Goal: Information Seeking & Learning: Learn about a topic

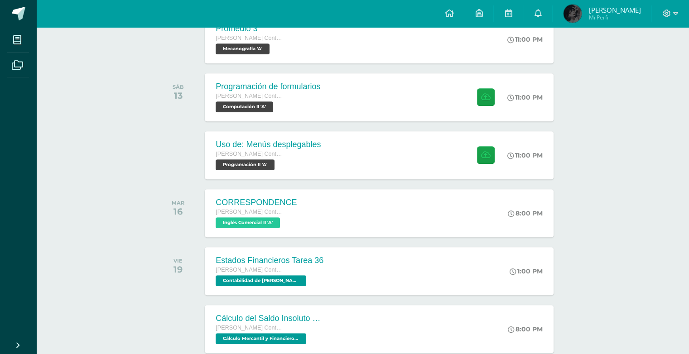
scroll to position [394, 0]
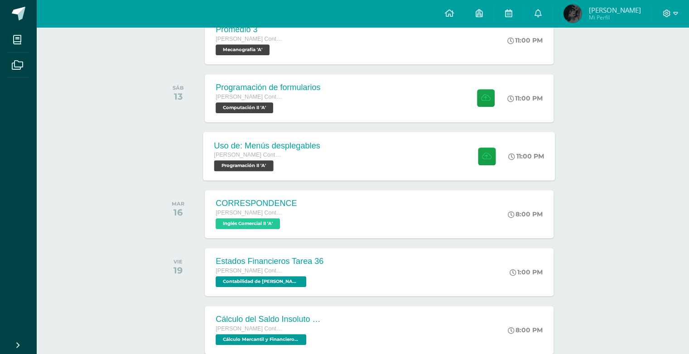
click at [442, 166] on div "Uso de: Menús desplegables [PERSON_NAME] con Orientación en Computación Program…" at bounding box center [379, 156] width 352 height 48
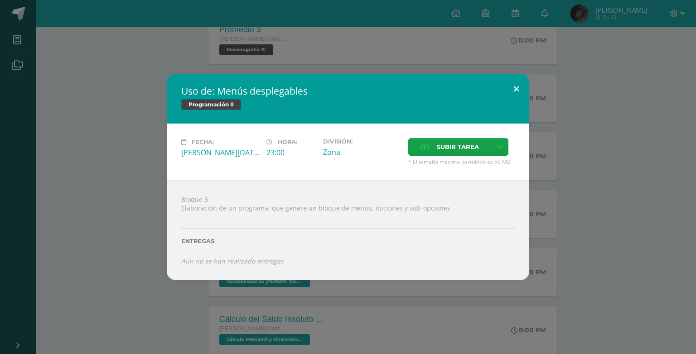
click at [521, 82] on button at bounding box center [516, 89] width 26 height 31
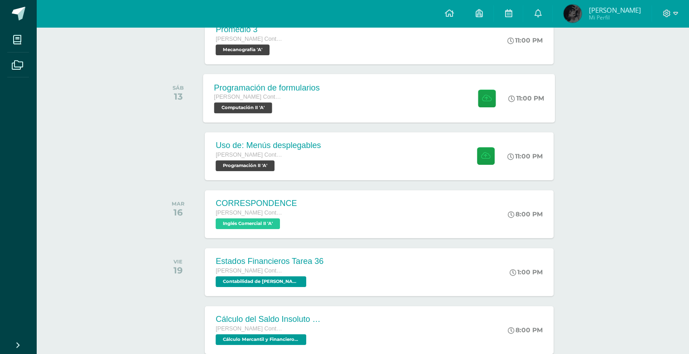
click at [473, 96] on span at bounding box center [484, 98] width 22 height 18
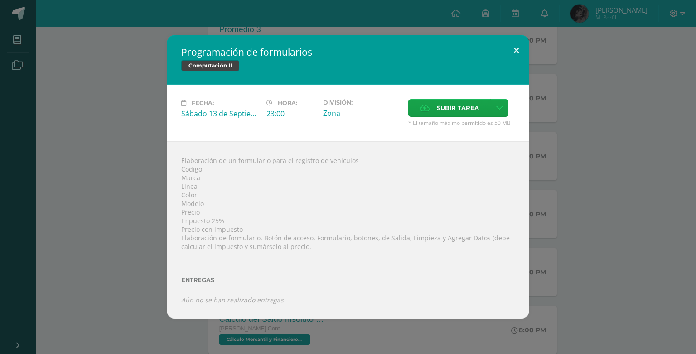
click at [512, 56] on button at bounding box center [516, 50] width 26 height 31
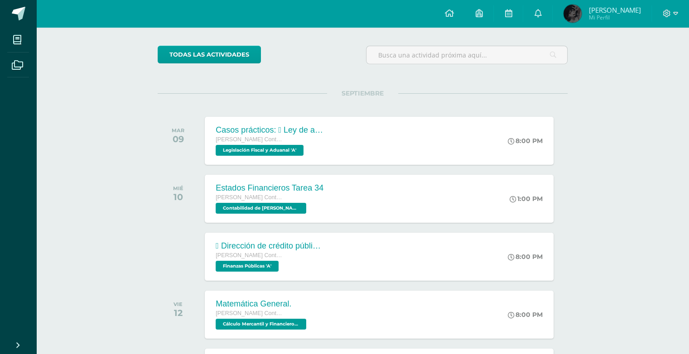
scroll to position [74, 0]
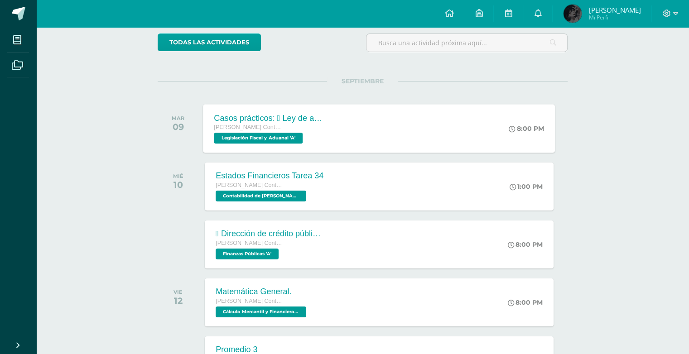
click at [427, 130] on div "Casos prácticos:  Ley de actualización tributaria.  Ley del IVA. [PERSON_NAME…" at bounding box center [379, 128] width 352 height 48
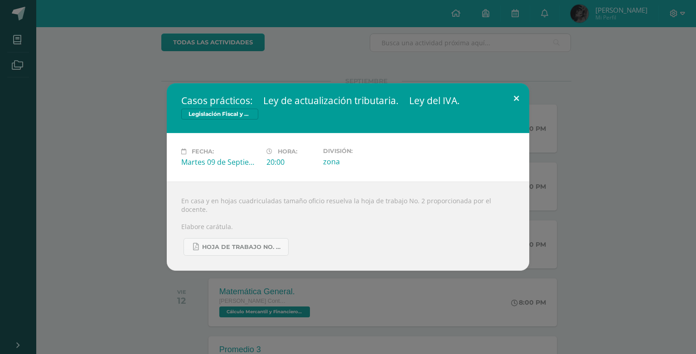
click at [503, 116] on div "Casos prácticos:  Ley de actualización tributaria.  Ley del IVA. Legislación …" at bounding box center [348, 176] width 362 height 187
click at [517, 106] on button at bounding box center [516, 98] width 26 height 31
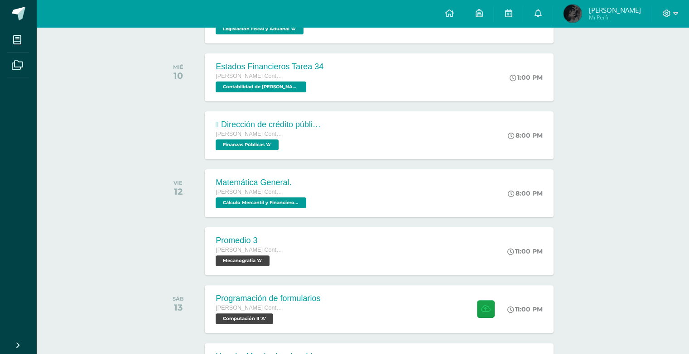
scroll to position [186, 0]
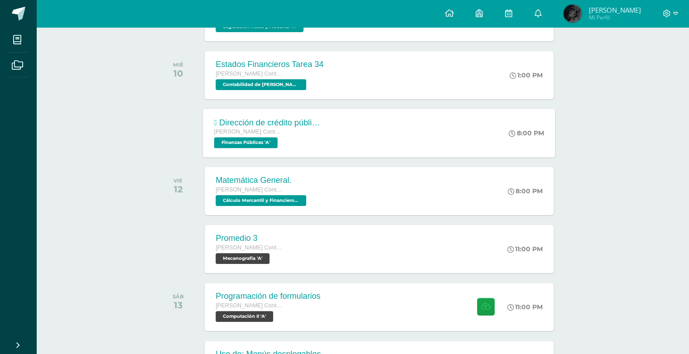
click at [357, 130] on div " Dirección de crédito público  Dirección de bienes del Estado.  Dirección de…" at bounding box center [379, 133] width 352 height 48
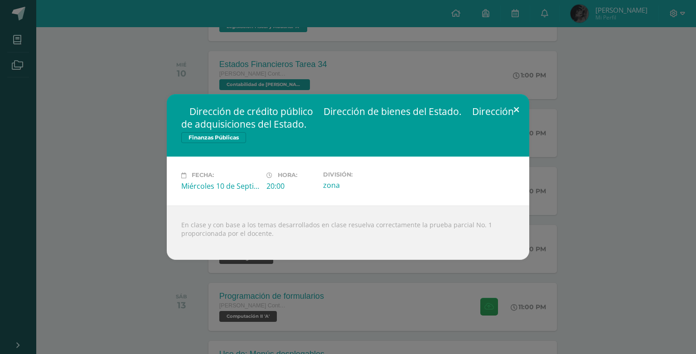
click at [514, 109] on button at bounding box center [516, 109] width 26 height 31
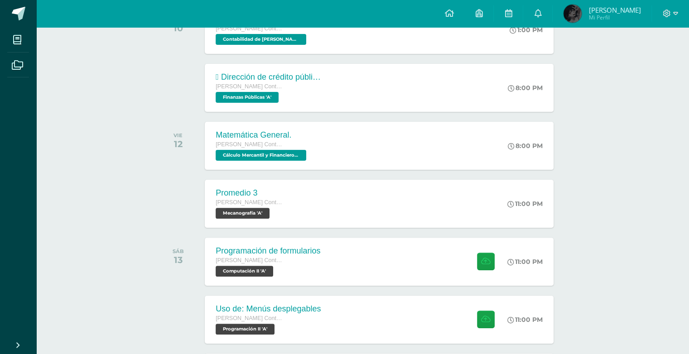
scroll to position [228, 0]
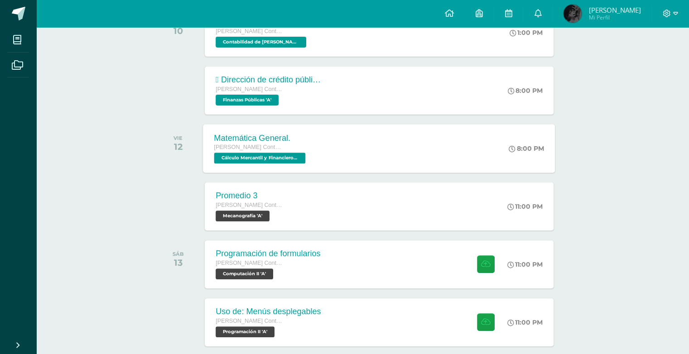
click at [448, 157] on div "Matemática General. [PERSON_NAME] con Orientación en Computación Cálculo Mercan…" at bounding box center [379, 148] width 352 height 48
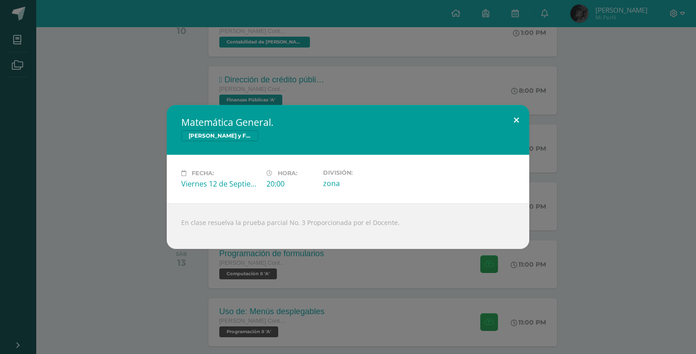
click at [523, 119] on button at bounding box center [516, 120] width 26 height 31
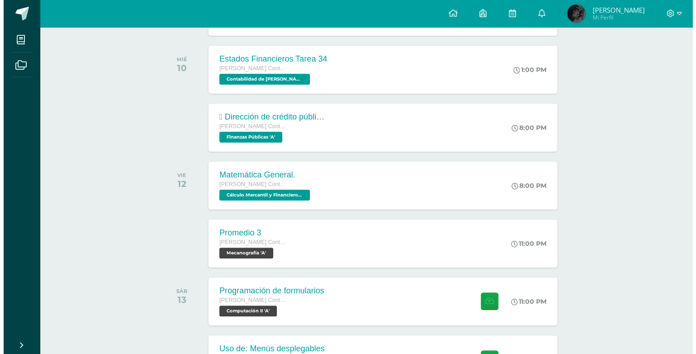
scroll to position [192, 0]
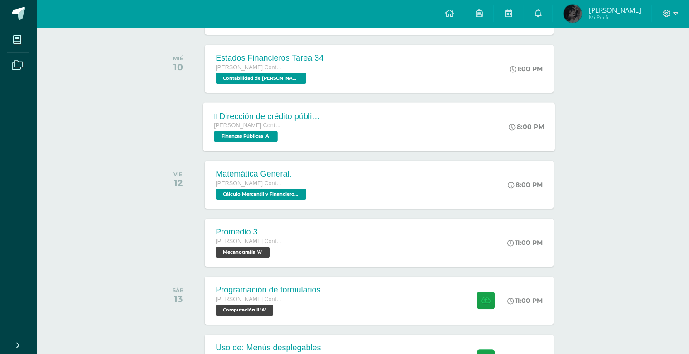
click at [475, 144] on div " Dirección de crédito público  Dirección de bienes del Estado.  Dirección de…" at bounding box center [379, 126] width 352 height 48
